Goal: Find specific page/section: Find specific page/section

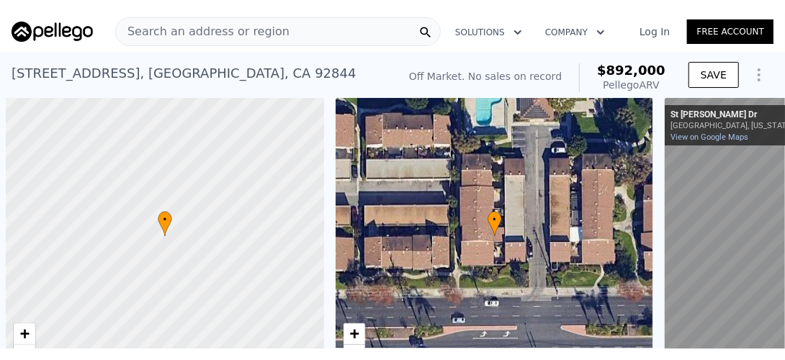
scroll to position [0, 6]
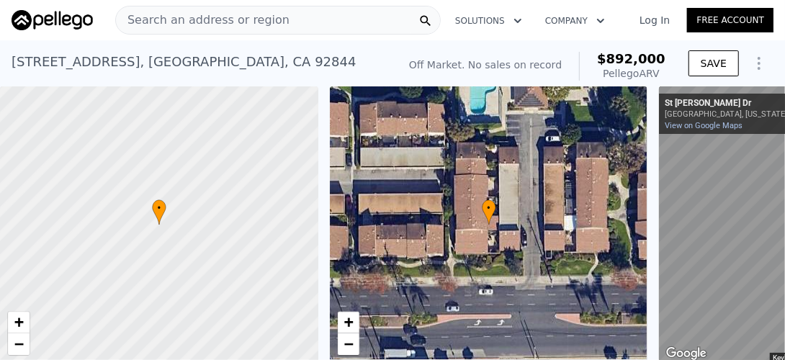
click at [180, 12] on span "Search an address or region" at bounding box center [203, 20] width 174 height 17
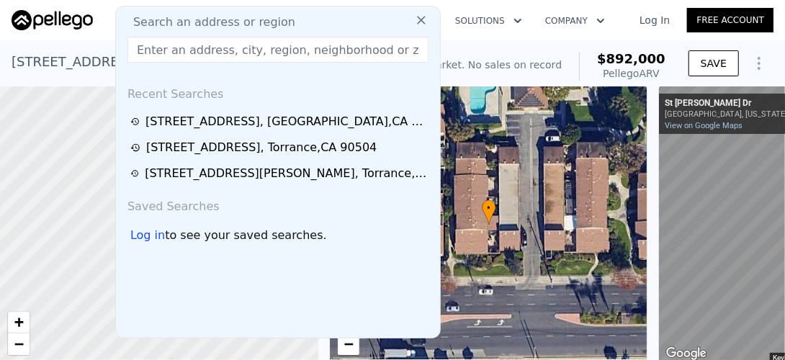
type input "[STREET_ADDRESS][PERSON_NAME]"
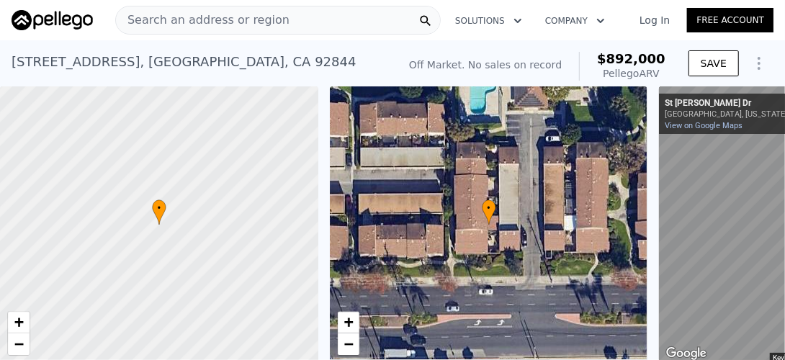
click at [97, 38] on nav "Search an address or region Solutions Company Open main menu Log In Free Account" at bounding box center [392, 20] width 785 height 40
click at [177, 19] on span "Search an address or region" at bounding box center [203, 20] width 174 height 17
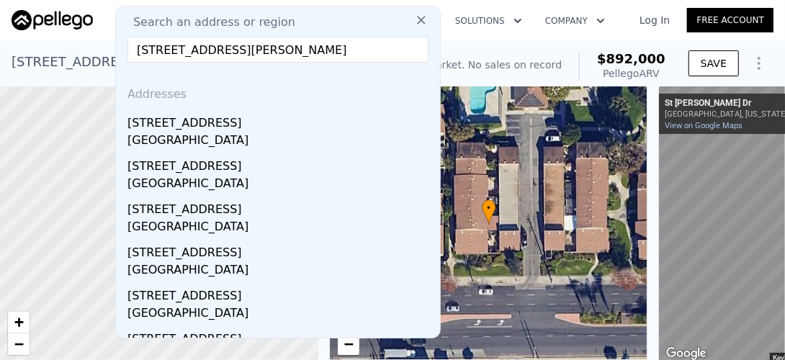
click at [138, 49] on input "[STREET_ADDRESS][PERSON_NAME]" at bounding box center [277, 50] width 301 height 26
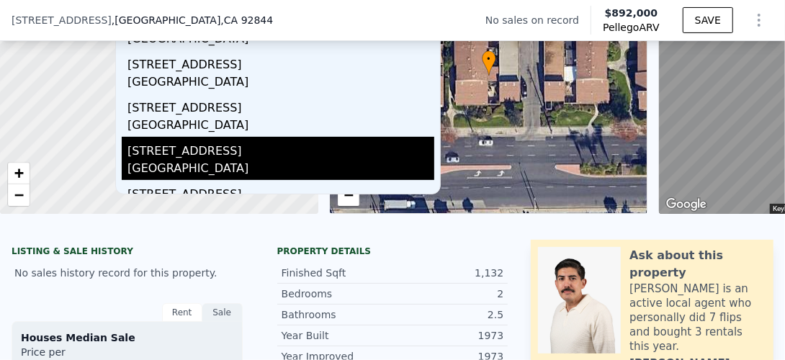
scroll to position [0, 0]
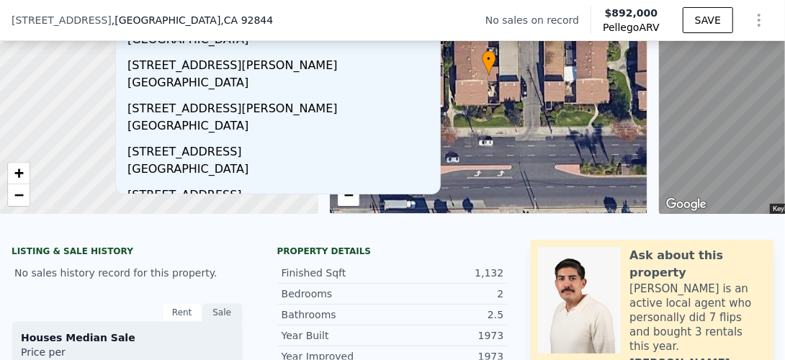
type input "[STREET_ADDRESS][PERSON_NAME]"
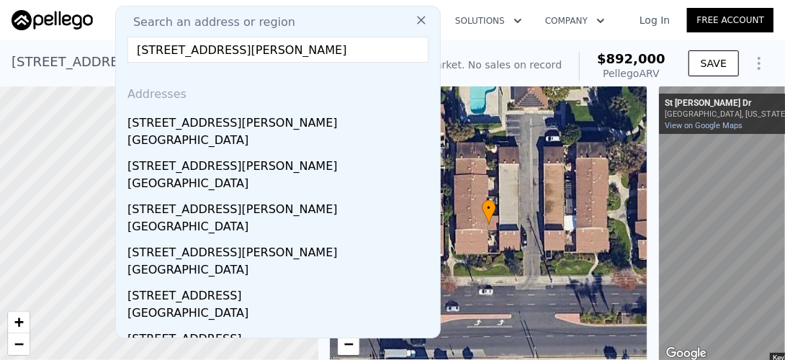
drag, startPoint x: 270, startPoint y: 50, endPoint x: 126, endPoint y: 48, distance: 144.1
click at [126, 48] on div "Search an address or region [STREET_ADDRESS][PERSON_NAME] Addresses [STREET_ADD…" at bounding box center [278, 172] width 326 height 333
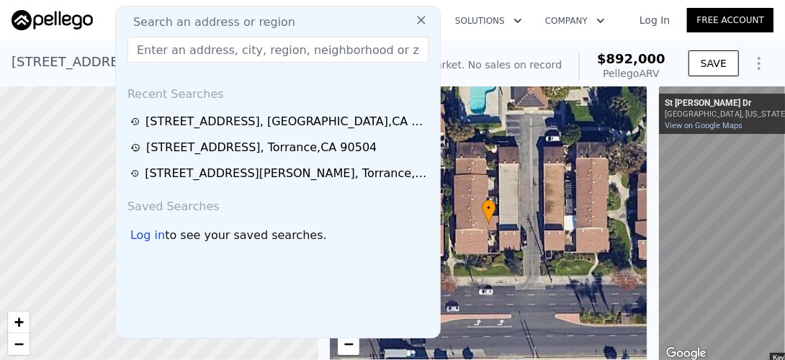
paste input "[STREET_ADDRESS][PERSON_NAME]"
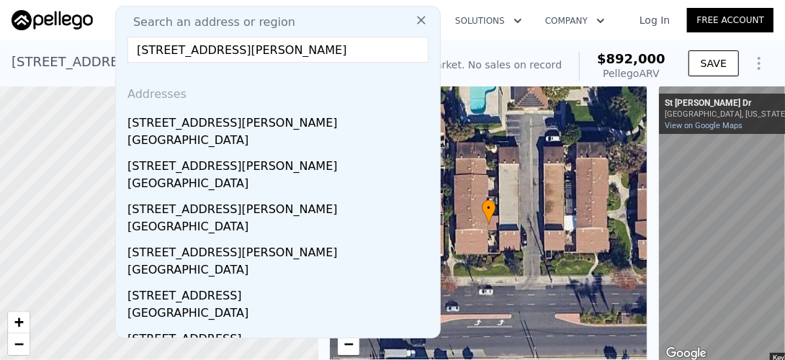
click at [237, 50] on input "[STREET_ADDRESS][PERSON_NAME]" at bounding box center [277, 50] width 301 height 26
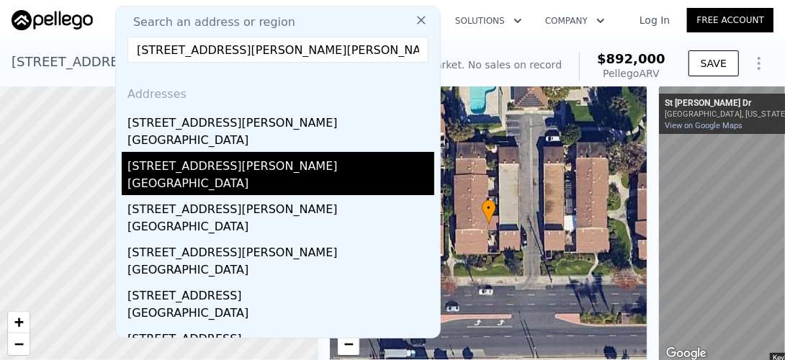
type input "[STREET_ADDRESS][PERSON_NAME][PERSON_NAME]"
click at [228, 175] on div "[GEOGRAPHIC_DATA]" at bounding box center [280, 185] width 307 height 20
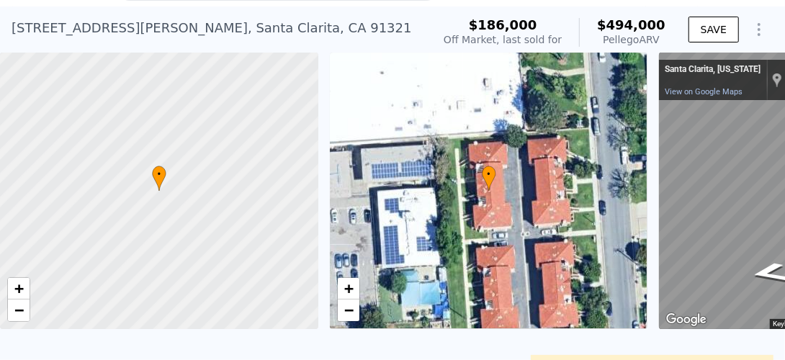
scroll to position [5, 0]
